Goal: Task Accomplishment & Management: Use online tool/utility

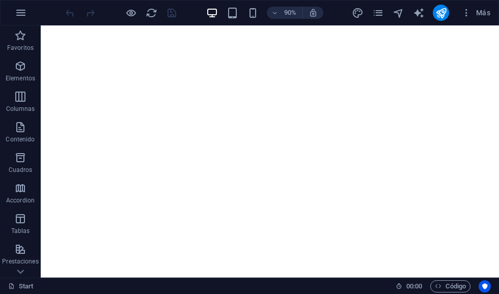
click at [466, 287] on button "Código" at bounding box center [450, 287] width 40 height 12
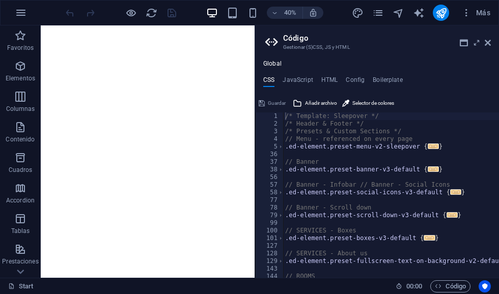
click at [335, 83] on h4 "HTML" at bounding box center [329, 81] width 17 height 11
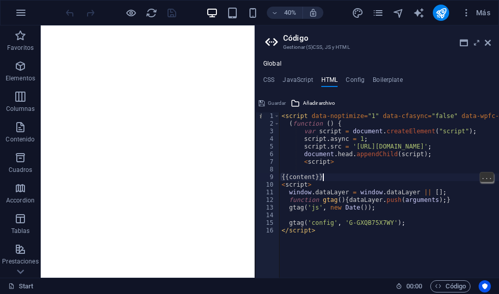
click at [351, 175] on div "< script data-noptimize = "1" data-cfasync = "false" data-wpfc-render = "false"…" at bounding box center [419, 203] width 278 height 181
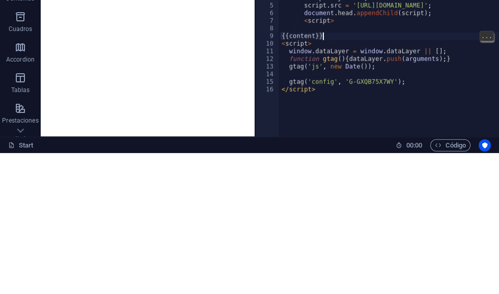
type textarea "abcde fg"
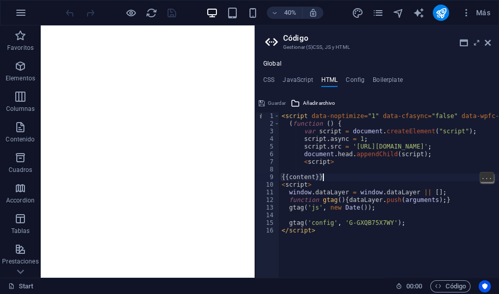
scroll to position [9, 10]
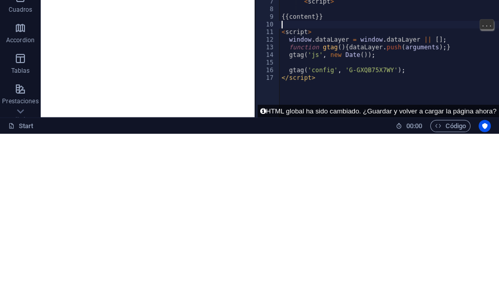
click at [294, 113] on div "< script data-noptimize = "1" data-cfasync = "false" data-wpfc-render = "false"…" at bounding box center [419, 203] width 278 height 181
click at [295, 113] on div "< script data-noptimize = "1" data-cfasync = "false" data-wpfc-render = "false"…" at bounding box center [419, 203] width 278 height 181
click at [309, 113] on div "< script data-noptimize = "1" data-cfasync = "false" data-wpfc-render = "false"…" at bounding box center [419, 203] width 278 height 181
click at [284, 113] on div "< script data-noptimize = "1" data-cfasync = "false" data-wpfc-render = "false"…" at bounding box center [419, 203] width 278 height 181
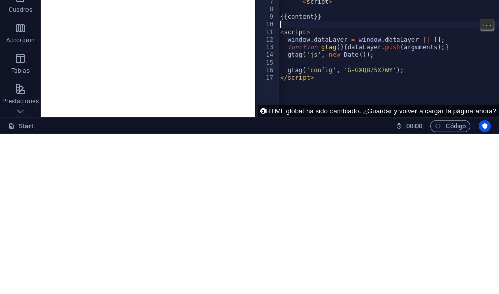
click at [292, 113] on div "< script data-noptimize = "1" data-cfasync = "false" data-wpfc-render = "false"…" at bounding box center [417, 203] width 278 height 181
click at [295, 113] on div "< script data-noptimize = "1" data-cfasync = "false" data-wpfc-render = "false"…" at bounding box center [419, 203] width 278 height 181
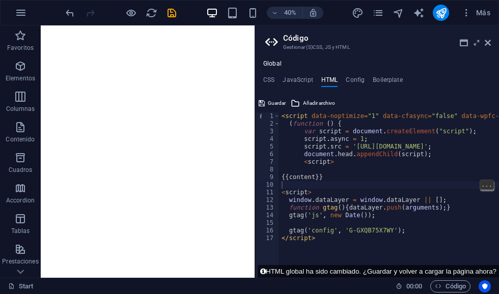
click at [288, 185] on div "< script data-noptimize = "1" data-cfasync = "false" data-wpfc-render = "false"…" at bounding box center [419, 203] width 278 height 181
click at [317, 183] on div "< script data-noptimize = "1" data-cfasync = "false" data-wpfc-render = "false"…" at bounding box center [419, 203] width 278 height 181
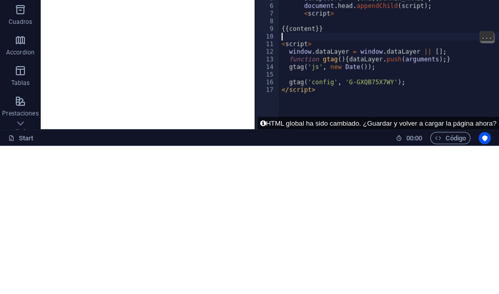
click at [293, 113] on div "< script data-noptimize = "1" data-cfasync = "false" data-wpfc-render = "false"…" at bounding box center [419, 203] width 278 height 181
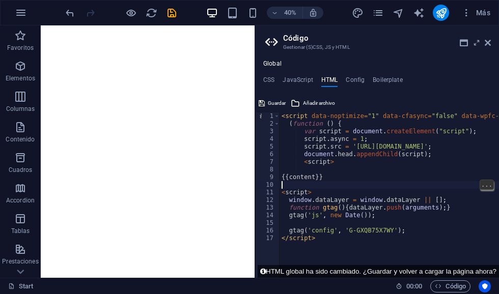
click at [339, 187] on div "< script data-noptimize = "1" data-cfasync = "false" data-wpfc-render = "false"…" at bounding box center [419, 203] width 278 height 181
click at [301, 181] on div "< script data-noptimize = "1" data-cfasync = "false" data-wpfc-render = "false"…" at bounding box center [419, 203] width 278 height 181
click at [289, 182] on div "< script data-noptimize = "1" data-cfasync = "false" data-wpfc-render = "false"…" at bounding box center [419, 203] width 278 height 181
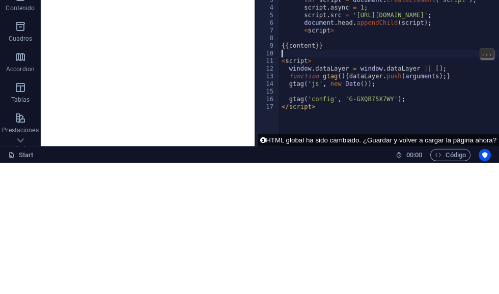
click at [291, 113] on div "< script data-noptimize = "1" data-cfasync = "false" data-wpfc-render = "false"…" at bounding box center [419, 203] width 278 height 181
click at [292, 113] on div "< script data-noptimize = "1" data-cfasync = "false" data-wpfc-render = "false"…" at bounding box center [419, 203] width 278 height 181
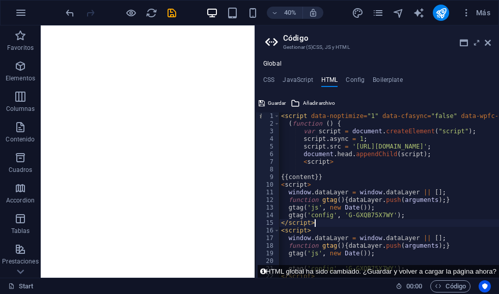
click at [376, 271] on button "HTML global ha sido cambiado. ¿Guardar y volver a cargar la página ahora?" at bounding box center [378, 271] width 241 height 13
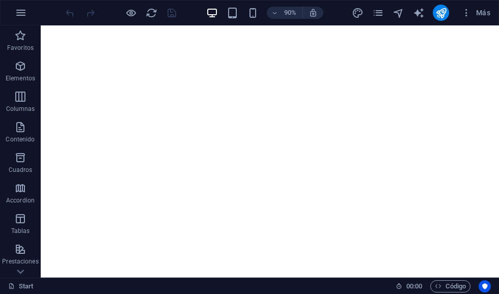
click at [450, 286] on span "Código" at bounding box center [450, 287] width 31 height 12
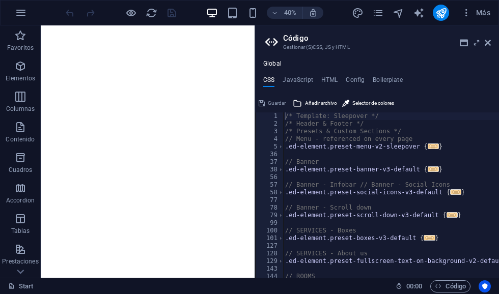
click at [331, 81] on h4 "HTML" at bounding box center [329, 81] width 17 height 11
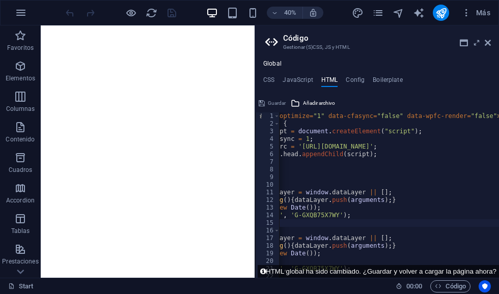
scroll to position [0, 56]
click at [463, 147] on div "< script data-noptimize = "1" data-cfasync = "false" data-wpfc-render = "false"…" at bounding box center [363, 203] width 278 height 181
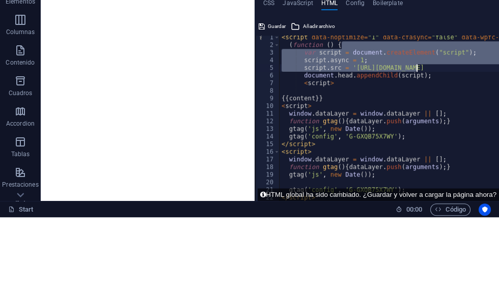
scroll to position [0, 0]
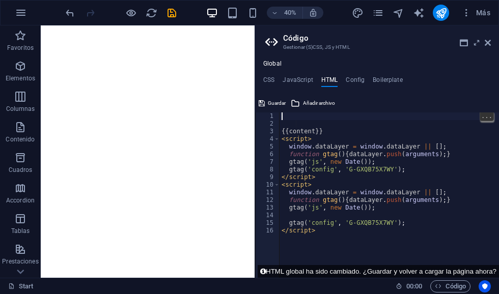
click at [464, 270] on button "HTML global ha sido cambiado. ¿Guardar y volver a cargar la página ahora?" at bounding box center [378, 271] width 241 height 13
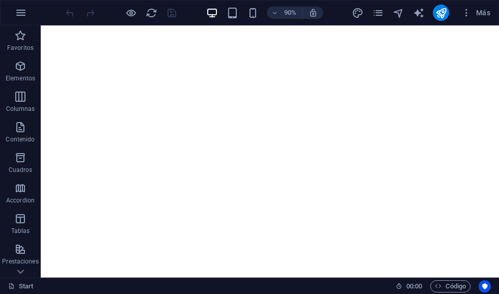
click at [447, 289] on span "Código" at bounding box center [450, 287] width 31 height 12
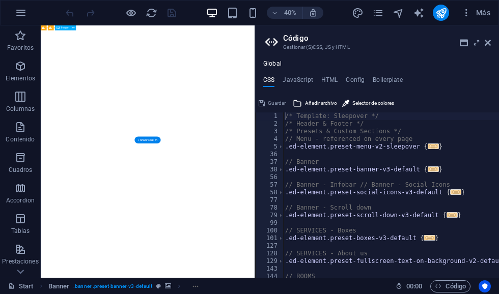
click at [441, 14] on icon "publish" at bounding box center [441, 13] width 12 height 12
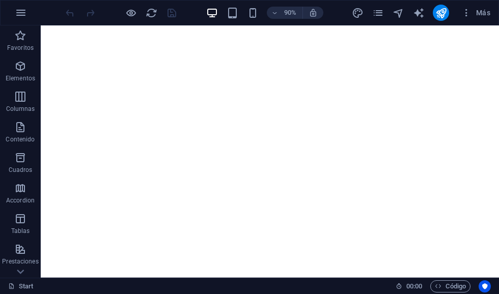
click at [441, 19] on button "publish" at bounding box center [441, 13] width 16 height 16
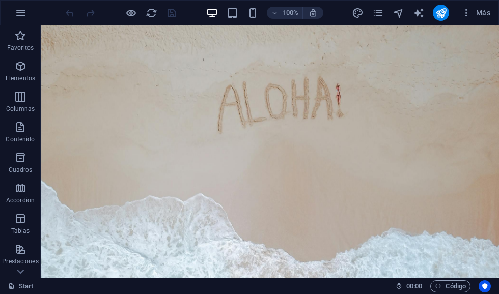
scroll to position [464, 0]
